Goal: Navigation & Orientation: Find specific page/section

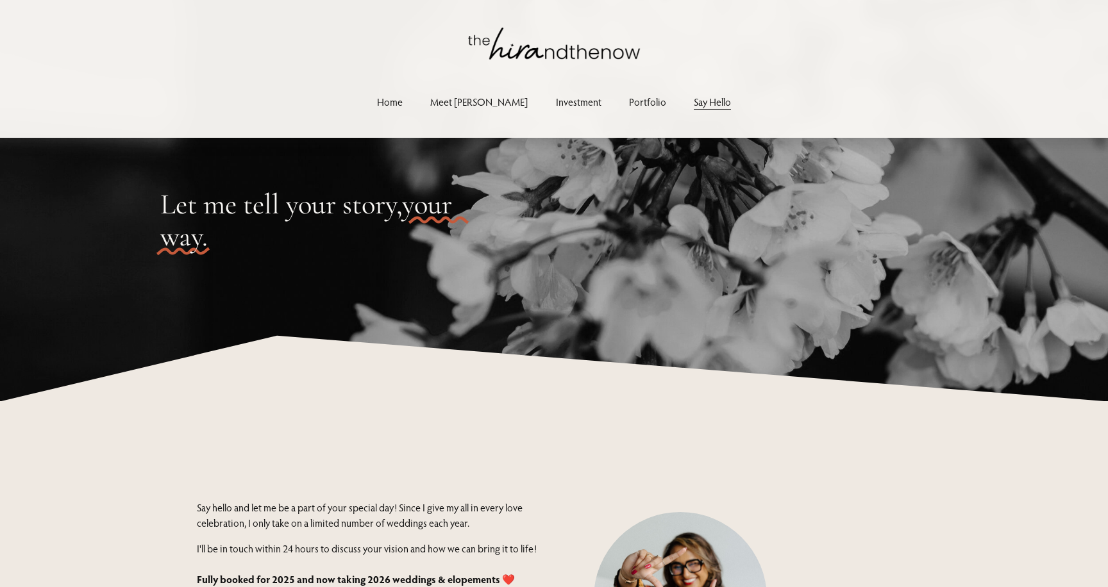
click at [629, 103] on link "Portfolio" at bounding box center [647, 101] width 37 height 17
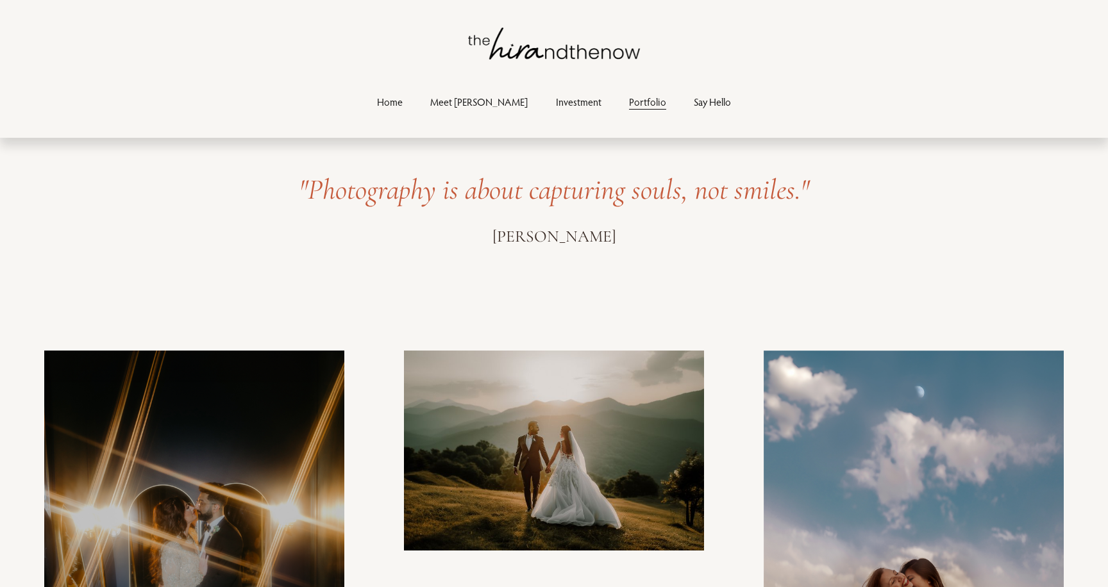
click at [568, 59] on img at bounding box center [554, 44] width 172 height 32
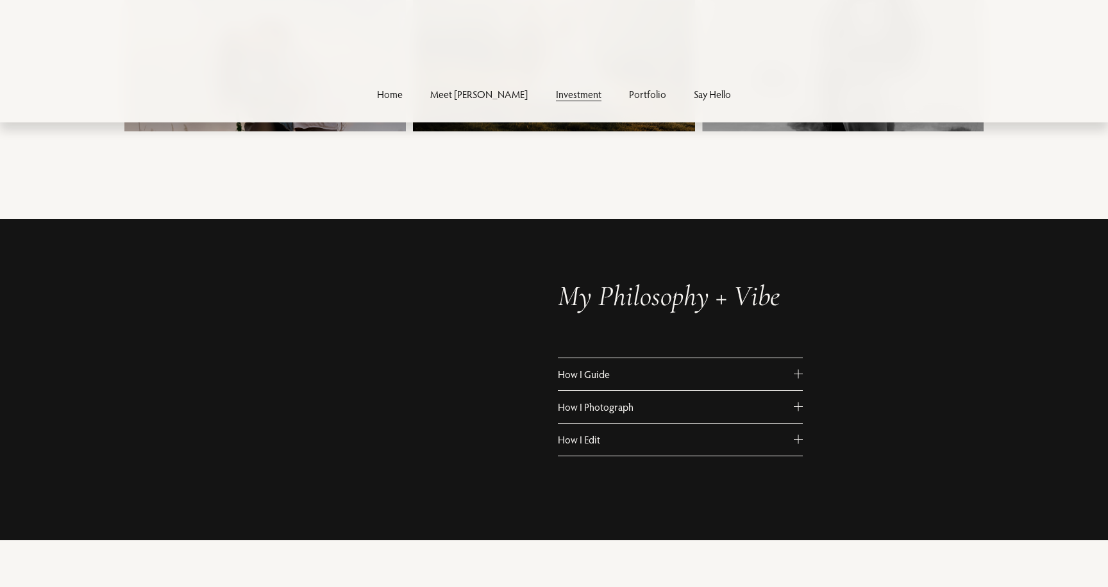
scroll to position [205, 0]
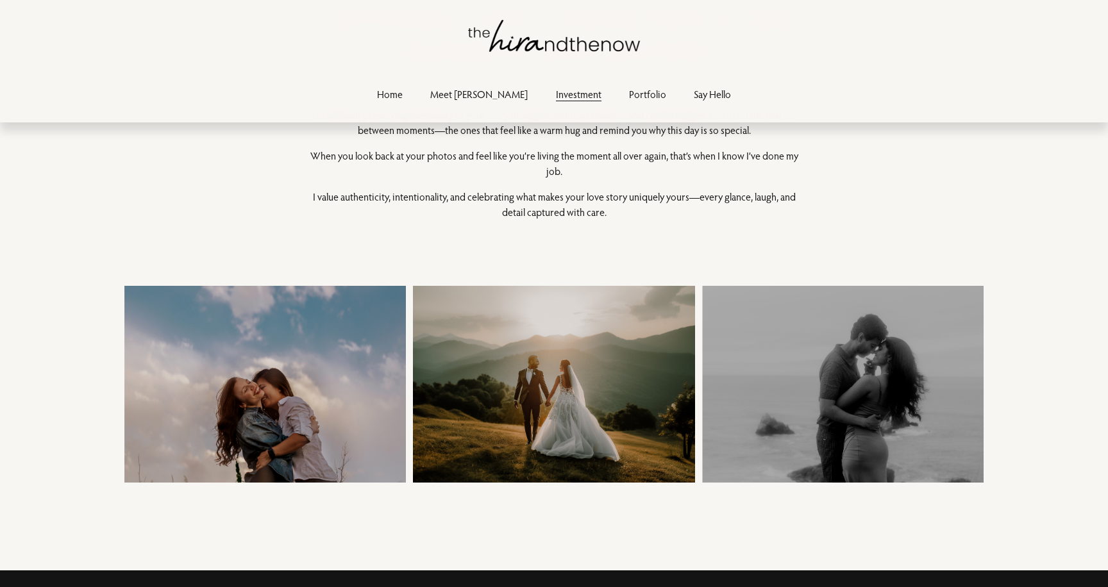
click at [496, 24] on img at bounding box center [554, 36] width 172 height 32
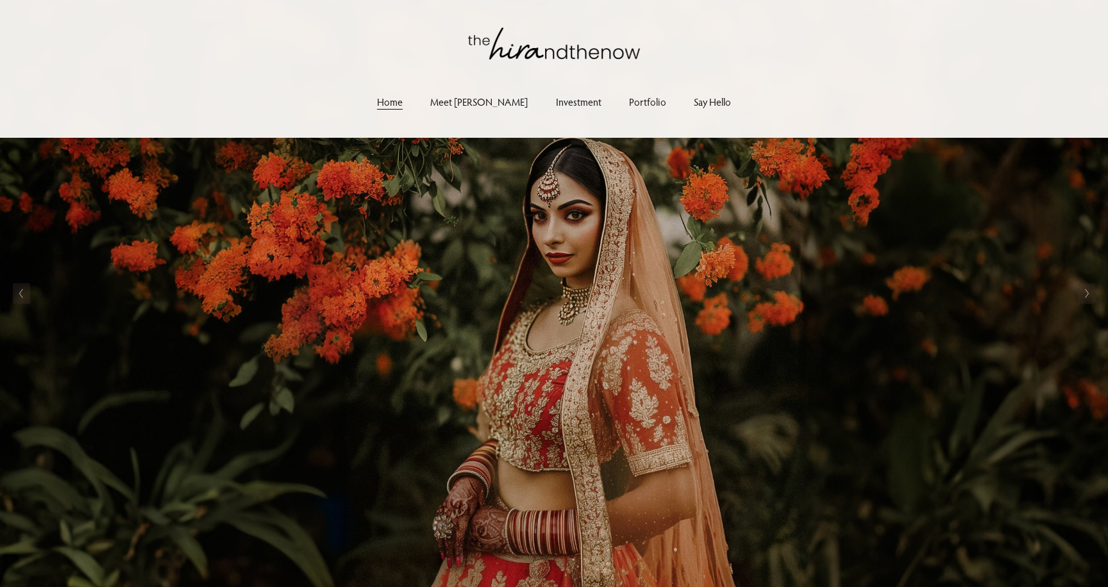
click at [694, 105] on link "Say Hello" at bounding box center [712, 101] width 37 height 17
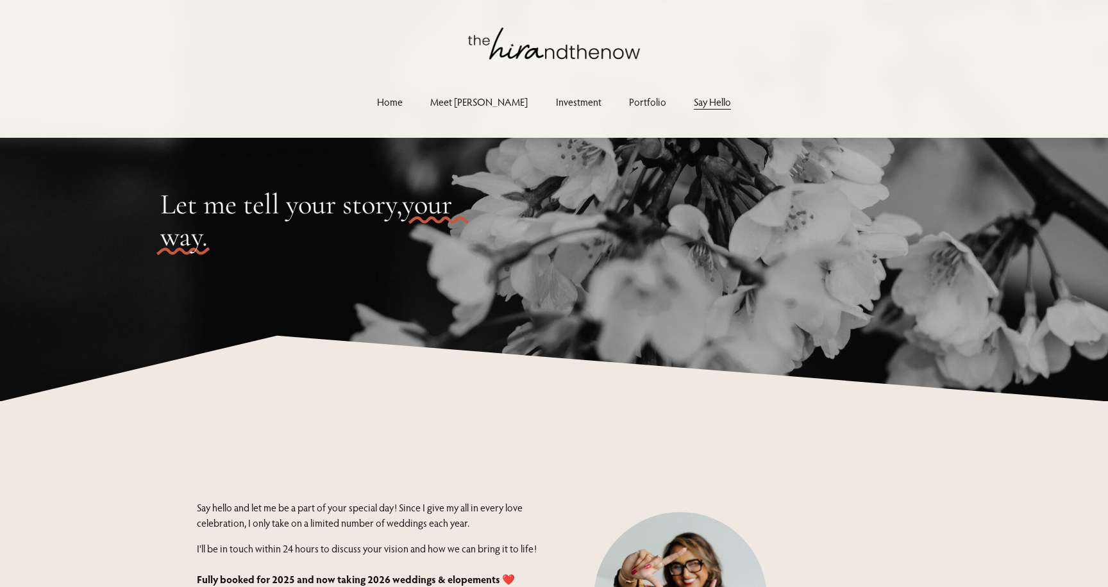
click at [629, 101] on link "Portfolio" at bounding box center [647, 101] width 37 height 17
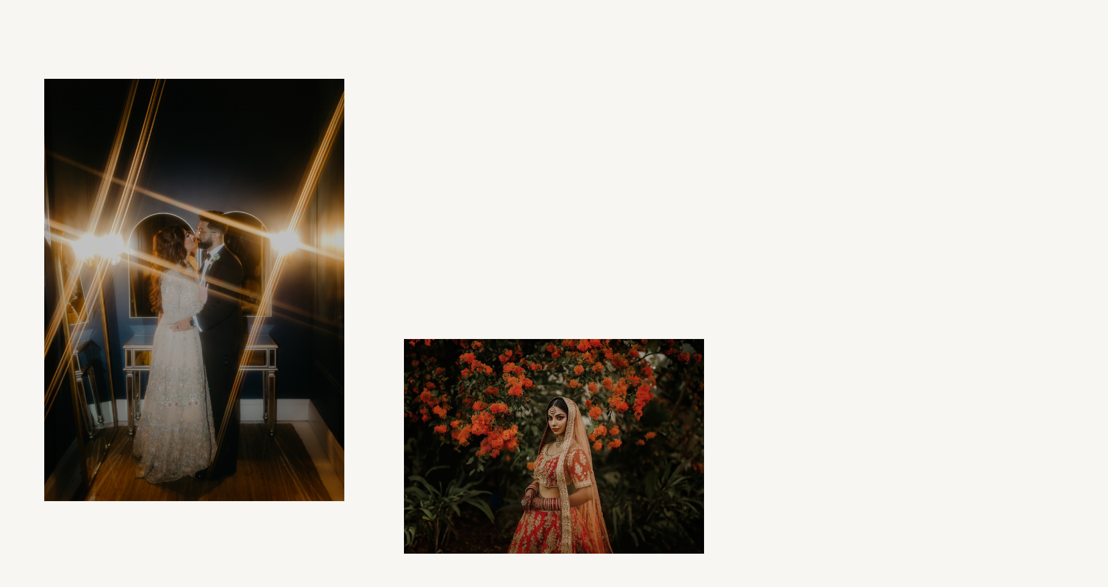
scroll to position [264, 0]
